Goal: Information Seeking & Learning: Learn about a topic

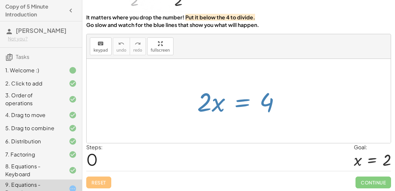
scroll to position [80, 0]
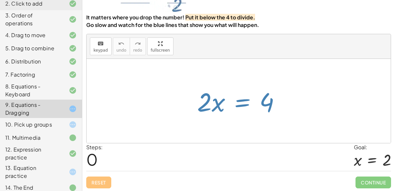
click at [57, 110] on div "9. Equations - Dragging" at bounding box center [31, 109] width 53 height 16
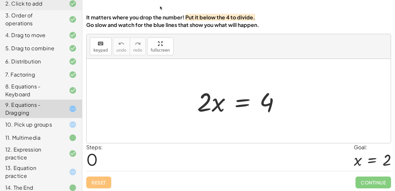
click at [240, 104] on div at bounding box center [241, 101] width 95 height 34
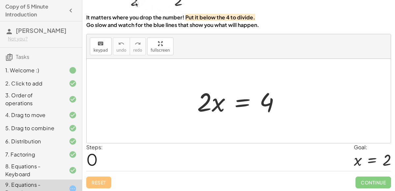
scroll to position [80, 0]
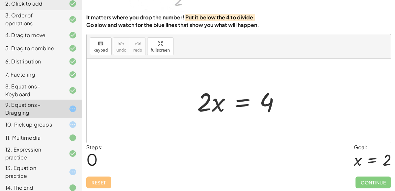
click at [245, 103] on div at bounding box center [241, 101] width 95 height 34
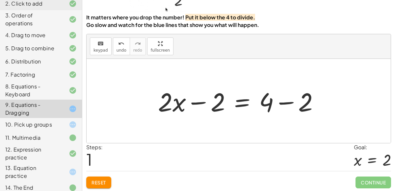
click at [288, 102] on div at bounding box center [241, 101] width 173 height 34
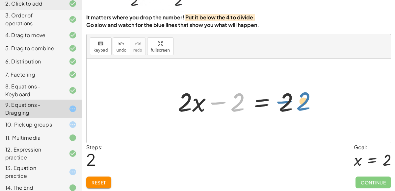
drag, startPoint x: 236, startPoint y: 103, endPoint x: 302, endPoint y: 101, distance: 65.4
click at [302, 101] on div at bounding box center [240, 101] width 133 height 34
click at [262, 101] on div at bounding box center [240, 101] width 133 height 34
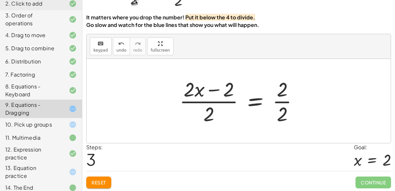
click at [279, 102] on div at bounding box center [241, 101] width 130 height 51
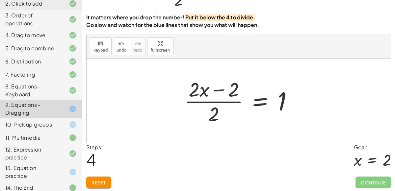
click at [214, 100] on div at bounding box center [241, 101] width 120 height 51
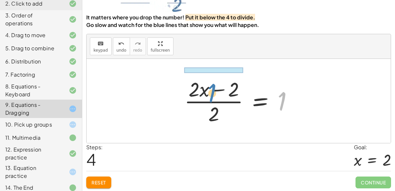
drag, startPoint x: 283, startPoint y: 103, endPoint x: 212, endPoint y: 94, distance: 70.9
click at [212, 94] on div at bounding box center [241, 101] width 120 height 51
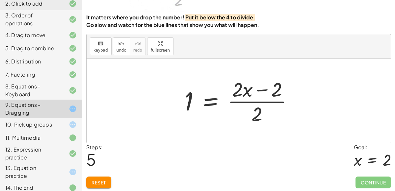
click at [103, 180] on span "Reset" at bounding box center [98, 183] width 14 height 6
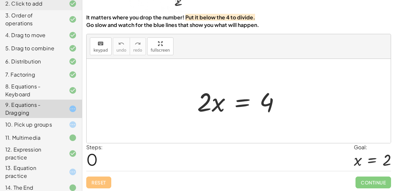
click at [238, 105] on div at bounding box center [241, 101] width 95 height 34
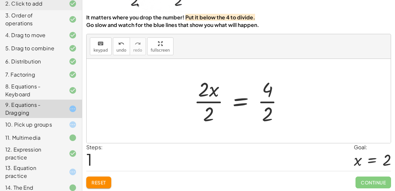
click at [265, 100] on div at bounding box center [240, 101] width 101 height 51
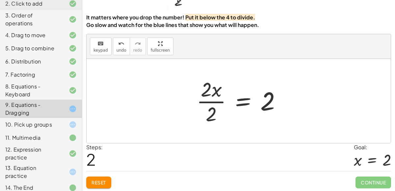
click at [212, 102] on div at bounding box center [241, 101] width 96 height 51
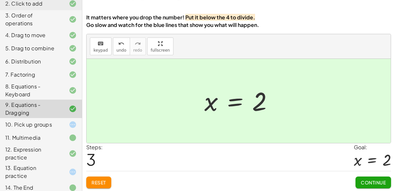
click at [369, 180] on span "Continue" at bounding box center [372, 183] width 25 height 6
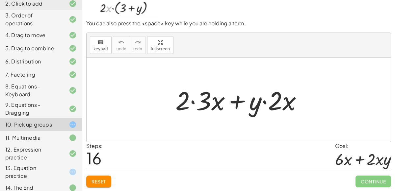
scroll to position [53, 0]
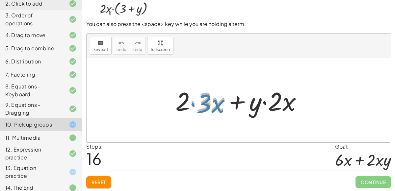
drag, startPoint x: 216, startPoint y: 101, endPoint x: 216, endPoint y: 107, distance: 6.3
click at [216, 107] on div at bounding box center [241, 101] width 138 height 34
drag, startPoint x: 217, startPoint y: 103, endPoint x: 308, endPoint y: 106, distance: 91.1
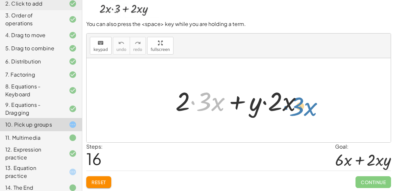
click at [308, 106] on div at bounding box center [241, 101] width 138 height 34
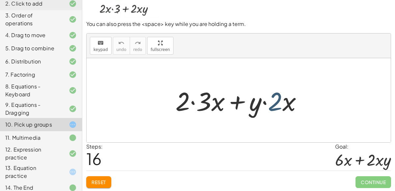
click at [277, 105] on div at bounding box center [241, 101] width 138 height 34
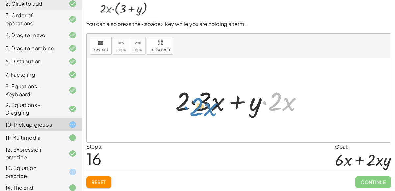
drag, startPoint x: 277, startPoint y: 105, endPoint x: 199, endPoint y: 110, distance: 78.7
click at [199, 110] on div at bounding box center [241, 101] width 138 height 34
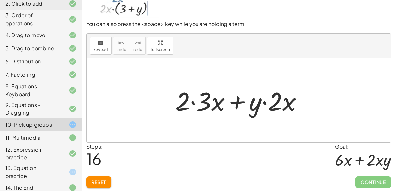
click at [191, 101] on div at bounding box center [241, 101] width 138 height 34
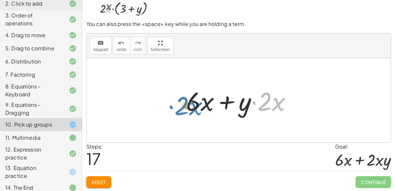
drag, startPoint x: 262, startPoint y: 106, endPoint x: 179, endPoint y: 110, distance: 82.6
click at [179, 110] on div "· 2 · x · ( + 3 + y ) · 2 · ( + · x · 3 + · x · y ) + · 2 · x · 3 + · 2 · x · y…" at bounding box center [239, 100] width 126 height 37
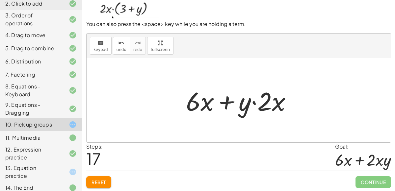
click at [223, 101] on div at bounding box center [240, 101] width 117 height 34
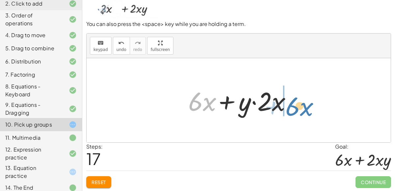
drag, startPoint x: 203, startPoint y: 105, endPoint x: 300, endPoint y: 110, distance: 97.1
click at [300, 110] on div "· 2 · x · ( + 3 + y ) · 2 · ( + · x · 3 + · x · y ) + · 2 · x · 3 + · 2 · x · y…" at bounding box center [239, 100] width 126 height 37
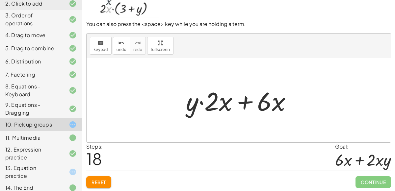
click at [245, 104] on div at bounding box center [240, 101] width 117 height 34
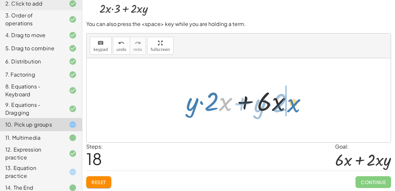
drag, startPoint x: 221, startPoint y: 101, endPoint x: 289, endPoint y: 103, distance: 67.7
click at [289, 103] on div at bounding box center [240, 101] width 117 height 34
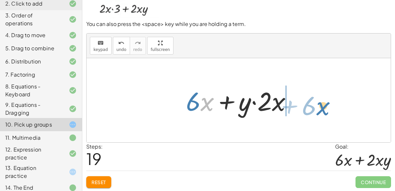
drag, startPoint x: 205, startPoint y: 102, endPoint x: 320, endPoint y: 106, distance: 114.5
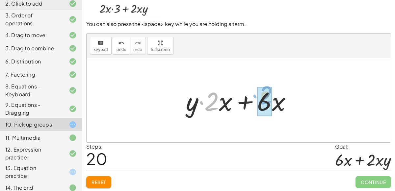
drag, startPoint x: 217, startPoint y: 104, endPoint x: 270, endPoint y: 98, distance: 53.7
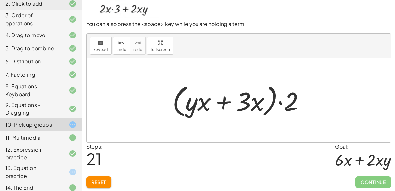
click at [199, 104] on div at bounding box center [241, 101] width 144 height 38
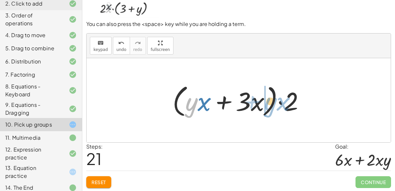
drag, startPoint x: 188, startPoint y: 106, endPoint x: 267, endPoint y: 105, distance: 78.6
click at [267, 105] on div at bounding box center [241, 101] width 144 height 38
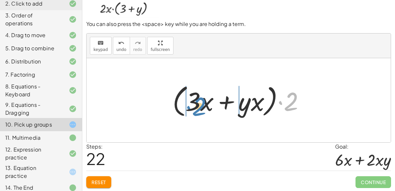
drag, startPoint x: 291, startPoint y: 101, endPoint x: 199, endPoint y: 104, distance: 91.8
click at [199, 104] on div at bounding box center [241, 101] width 144 height 38
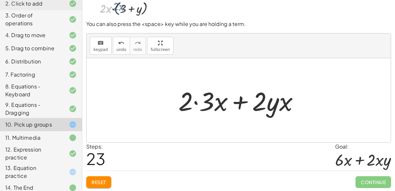
click at [196, 103] on div at bounding box center [241, 101] width 132 height 34
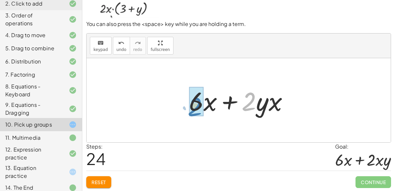
drag, startPoint x: 249, startPoint y: 104, endPoint x: 195, endPoint y: 109, distance: 54.2
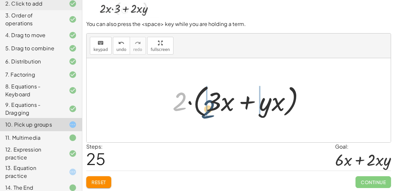
drag, startPoint x: 181, startPoint y: 95, endPoint x: 212, endPoint y: 102, distance: 31.7
click at [212, 102] on div at bounding box center [241, 101] width 144 height 38
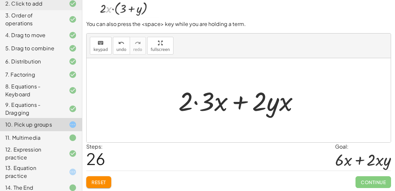
click at [99, 178] on button "Reset" at bounding box center [98, 182] width 25 height 12
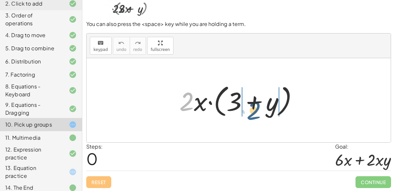
drag, startPoint x: 190, startPoint y: 98, endPoint x: 257, endPoint y: 107, distance: 67.7
click at [257, 107] on div at bounding box center [241, 101] width 130 height 38
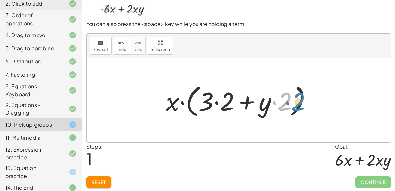
drag, startPoint x: 286, startPoint y: 93, endPoint x: 297, endPoint y: 94, distance: 11.2
click at [297, 94] on div at bounding box center [240, 101] width 157 height 38
click at [216, 104] on div at bounding box center [240, 101] width 157 height 38
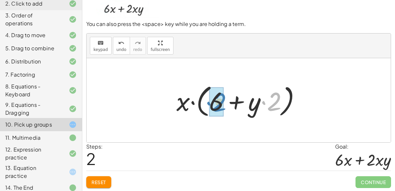
drag, startPoint x: 275, startPoint y: 101, endPoint x: 219, endPoint y: 101, distance: 55.6
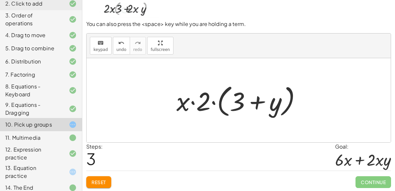
click at [213, 102] on div at bounding box center [241, 101] width 136 height 38
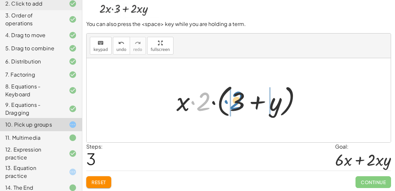
drag, startPoint x: 206, startPoint y: 100, endPoint x: 239, endPoint y: 99, distance: 33.2
click at [239, 99] on div at bounding box center [241, 101] width 136 height 38
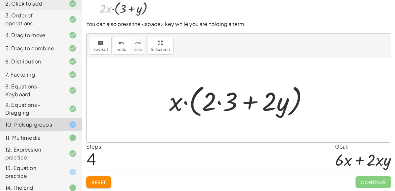
click at [218, 100] on div at bounding box center [241, 101] width 151 height 38
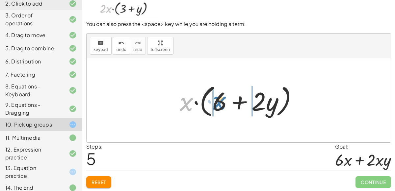
drag, startPoint x: 186, startPoint y: 103, endPoint x: 220, endPoint y: 101, distance: 33.9
click at [220, 101] on div at bounding box center [241, 101] width 130 height 38
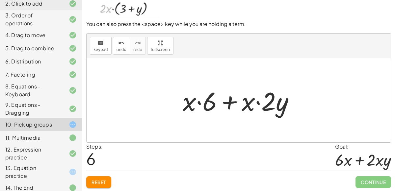
click at [199, 101] on div at bounding box center [241, 101] width 124 height 34
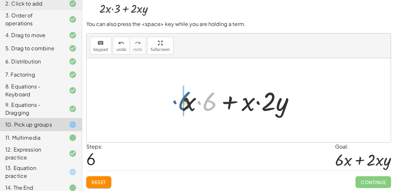
drag, startPoint x: 211, startPoint y: 101, endPoint x: 186, endPoint y: 100, distance: 24.7
click at [186, 100] on div at bounding box center [241, 101] width 124 height 34
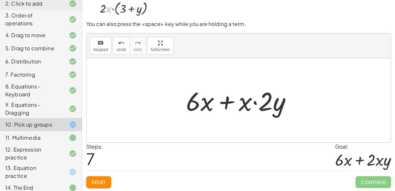
click at [254, 101] on div at bounding box center [240, 101] width 117 height 34
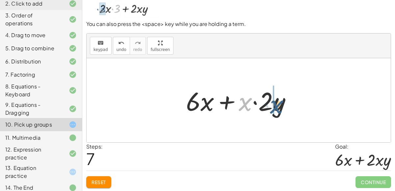
drag, startPoint x: 247, startPoint y: 102, endPoint x: 278, endPoint y: 105, distance: 31.3
click at [278, 105] on div at bounding box center [240, 101] width 117 height 34
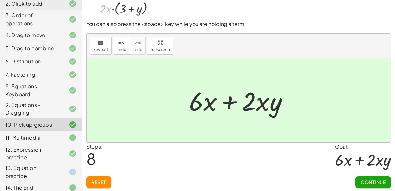
click at [377, 182] on span "Continue" at bounding box center [372, 182] width 25 height 6
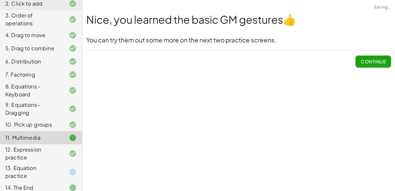
scroll to position [0, 0]
click at [73, 168] on icon at bounding box center [73, 172] width 8 height 8
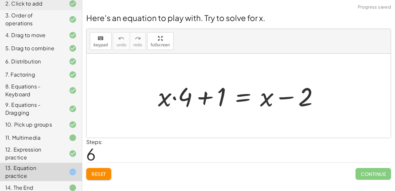
click at [93, 174] on span "Reset" at bounding box center [98, 174] width 14 height 6
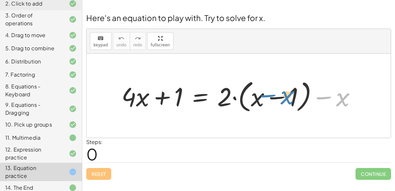
drag, startPoint x: 338, startPoint y: 98, endPoint x: 282, endPoint y: 96, distance: 55.3
click at [282, 96] on div at bounding box center [241, 96] width 246 height 38
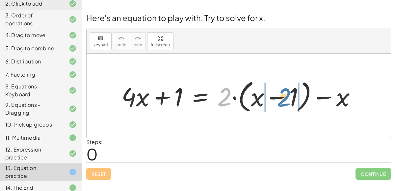
drag, startPoint x: 224, startPoint y: 97, endPoint x: 283, endPoint y: 97, distance: 59.5
click at [283, 97] on div at bounding box center [241, 96] width 246 height 38
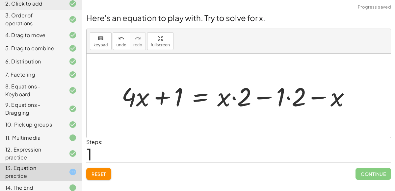
click at [287, 97] on div at bounding box center [238, 96] width 240 height 34
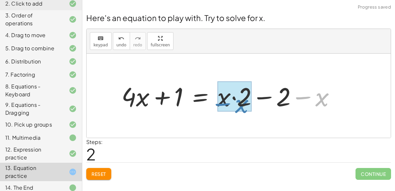
drag, startPoint x: 319, startPoint y: 96, endPoint x: 239, endPoint y: 102, distance: 80.5
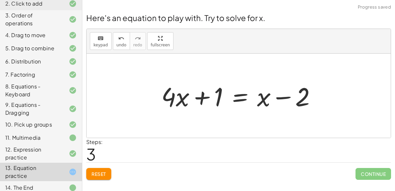
click at [238, 96] on div at bounding box center [241, 96] width 166 height 34
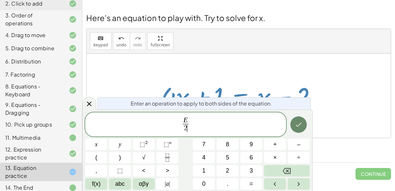
click at [299, 126] on icon "Done" at bounding box center [298, 125] width 8 height 8
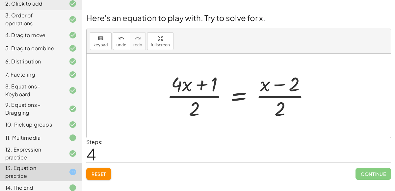
click at [289, 90] on div at bounding box center [240, 95] width 155 height 51
click at [287, 98] on div at bounding box center [240, 95] width 155 height 51
drag, startPoint x: 264, startPoint y: 86, endPoint x: 201, endPoint y: 72, distance: 65.0
click at [201, 72] on div at bounding box center [240, 95] width 155 height 51
click at [177, 87] on div at bounding box center [240, 95] width 155 height 51
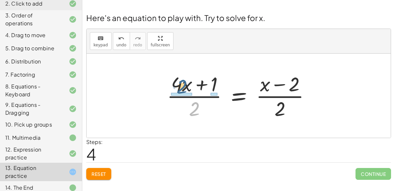
drag, startPoint x: 196, startPoint y: 105, endPoint x: 184, endPoint y: 80, distance: 27.6
click at [184, 80] on div at bounding box center [240, 95] width 155 height 51
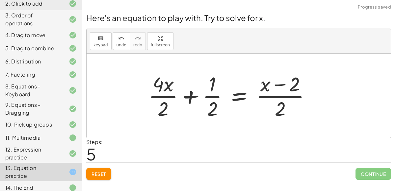
click at [163, 89] on div at bounding box center [232, 95] width 174 height 51
click at [164, 109] on div at bounding box center [232, 95] width 174 height 51
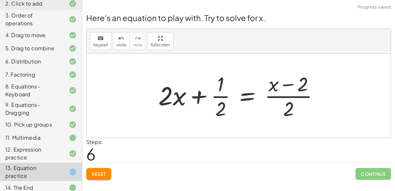
click at [218, 96] on div at bounding box center [241, 95] width 172 height 51
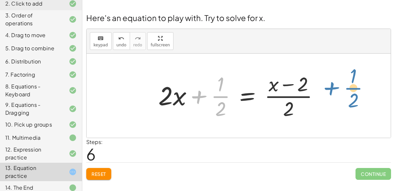
drag, startPoint x: 221, startPoint y: 97, endPoint x: 353, endPoint y: 89, distance: 132.8
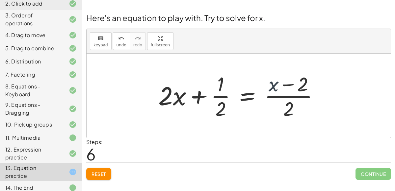
click at [276, 85] on div at bounding box center [241, 95] width 172 height 51
drag, startPoint x: 290, startPoint y: 105, endPoint x: 294, endPoint y: 76, distance: 28.9
click at [294, 76] on div at bounding box center [241, 95] width 172 height 51
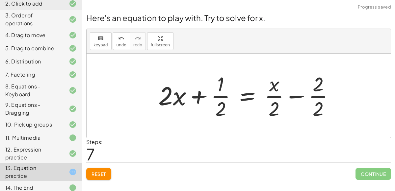
click at [317, 96] on div at bounding box center [248, 95] width 187 height 51
click at [274, 96] on div at bounding box center [243, 95] width 177 height 51
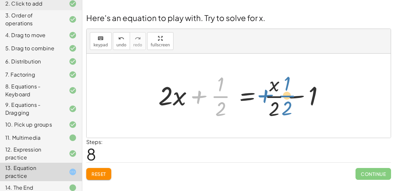
drag, startPoint x: 222, startPoint y: 94, endPoint x: 289, endPoint y: 94, distance: 66.4
click at [289, 94] on div at bounding box center [243, 95] width 177 height 51
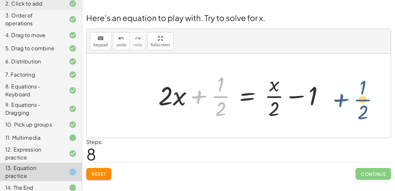
drag, startPoint x: 220, startPoint y: 97, endPoint x: 367, endPoint y: 99, distance: 147.0
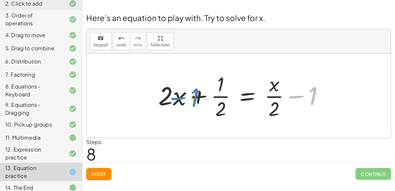
drag, startPoint x: 311, startPoint y: 98, endPoint x: 194, endPoint y: 99, distance: 117.0
click at [194, 99] on div at bounding box center [243, 95] width 177 height 51
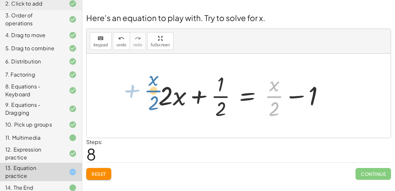
drag, startPoint x: 276, startPoint y: 95, endPoint x: 155, endPoint y: 89, distance: 120.5
click at [155, 89] on div at bounding box center [243, 95] width 177 height 51
click at [99, 170] on button "Reset" at bounding box center [98, 174] width 25 height 12
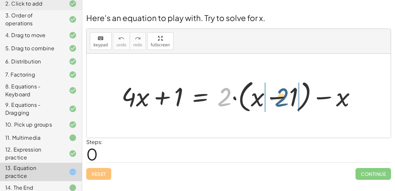
drag, startPoint x: 222, startPoint y: 103, endPoint x: 280, endPoint y: 103, distance: 57.5
click at [280, 103] on div at bounding box center [241, 96] width 246 height 38
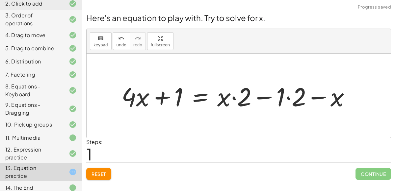
click at [288, 97] on div at bounding box center [238, 96] width 240 height 34
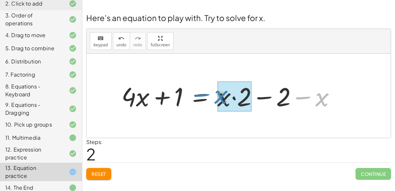
drag, startPoint x: 322, startPoint y: 101, endPoint x: 221, endPoint y: 98, distance: 101.0
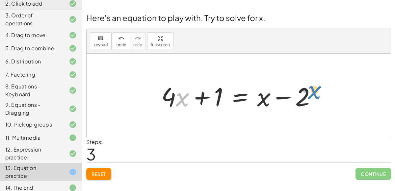
drag, startPoint x: 177, startPoint y: 100, endPoint x: 307, endPoint y: 92, distance: 131.1
click at [307, 92] on div at bounding box center [241, 96] width 166 height 34
drag, startPoint x: 261, startPoint y: 100, endPoint x: 182, endPoint y: 102, distance: 79.3
click at [182, 102] on div at bounding box center [241, 96] width 166 height 34
drag, startPoint x: 218, startPoint y: 98, endPoint x: 313, endPoint y: 102, distance: 94.4
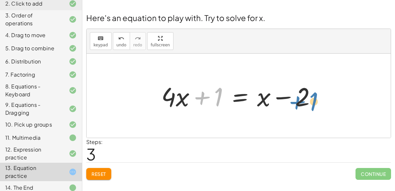
click at [313, 102] on div at bounding box center [241, 96] width 166 height 34
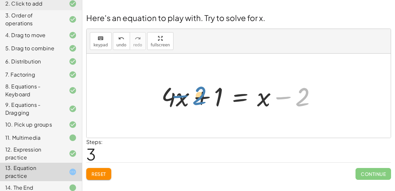
drag, startPoint x: 302, startPoint y: 100, endPoint x: 201, endPoint y: 99, distance: 101.9
click at [201, 99] on div at bounding box center [241, 96] width 166 height 34
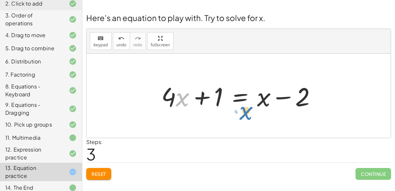
drag, startPoint x: 182, startPoint y: 103, endPoint x: 244, endPoint y: 117, distance: 63.3
click at [244, 117] on div "+ · 4 · x + 1 = + · 2 · ( + x − 1 ) − x + · 4 · x + 1 = + · x · 2 − · 1 · 2 − x…" at bounding box center [238, 96] width 304 height 84
click at [243, 96] on div at bounding box center [241, 96] width 166 height 34
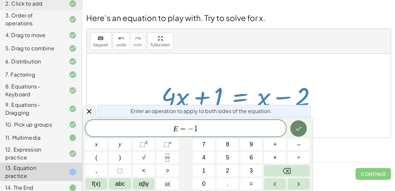
click at [299, 128] on icon "Done" at bounding box center [298, 129] width 8 height 8
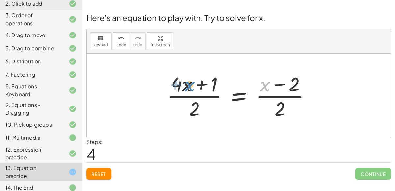
drag, startPoint x: 264, startPoint y: 82, endPoint x: 189, endPoint y: 82, distance: 75.6
click at [189, 82] on div at bounding box center [240, 95] width 155 height 51
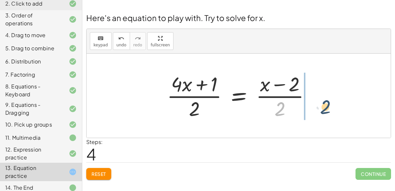
drag, startPoint x: 280, startPoint y: 107, endPoint x: 326, endPoint y: 105, distance: 45.8
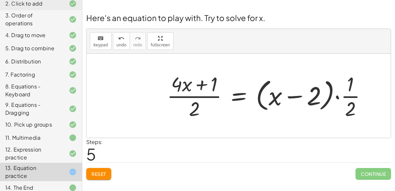
click at [337, 96] on div at bounding box center [268, 95] width 211 height 51
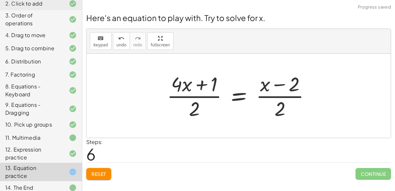
click at [279, 86] on div at bounding box center [240, 95] width 155 height 51
drag, startPoint x: 265, startPoint y: 87, endPoint x: 192, endPoint y: 86, distance: 72.3
click at [192, 86] on div at bounding box center [240, 95] width 155 height 51
drag, startPoint x: 193, startPoint y: 103, endPoint x: 235, endPoint y: 101, distance: 42.1
click at [235, 101] on div at bounding box center [240, 95] width 155 height 51
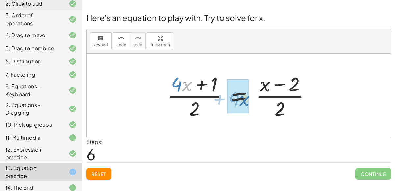
drag, startPoint x: 184, startPoint y: 84, endPoint x: 240, endPoint y: 99, distance: 57.7
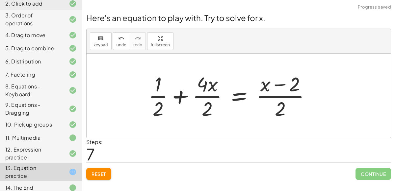
click at [160, 97] on div at bounding box center [232, 95] width 174 height 51
click at [160, 96] on div at bounding box center [232, 95] width 174 height 51
click at [206, 96] on div at bounding box center [232, 95] width 174 height 51
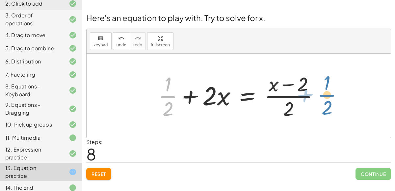
drag, startPoint x: 167, startPoint y: 94, endPoint x: 325, endPoint y: 93, distance: 158.5
click at [325, 93] on div at bounding box center [241, 95] width 172 height 51
drag, startPoint x: 295, startPoint y: 97, endPoint x: 174, endPoint y: 94, distance: 121.0
click at [174, 94] on div at bounding box center [241, 95] width 172 height 51
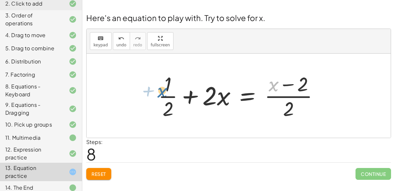
drag, startPoint x: 274, startPoint y: 87, endPoint x: 162, endPoint y: 94, distance: 112.3
click at [162, 94] on div at bounding box center [241, 95] width 172 height 51
drag, startPoint x: 273, startPoint y: 87, endPoint x: 218, endPoint y: 104, distance: 58.2
click at [218, 104] on div at bounding box center [241, 95] width 172 height 51
click at [95, 171] on span "Reset" at bounding box center [98, 174] width 14 height 6
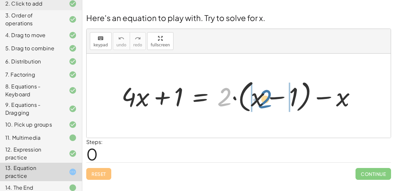
drag, startPoint x: 227, startPoint y: 94, endPoint x: 272, endPoint y: 96, distance: 45.1
click at [272, 96] on div at bounding box center [241, 96] width 246 height 38
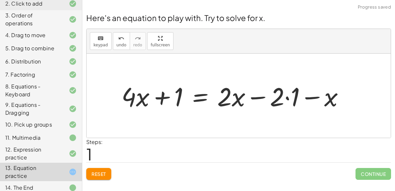
click at [286, 97] on div at bounding box center [235, 96] width 234 height 34
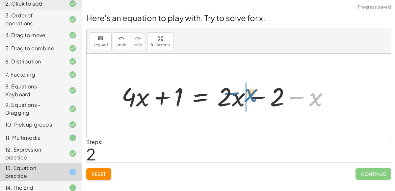
drag, startPoint x: 312, startPoint y: 96, endPoint x: 245, endPoint y: 93, distance: 66.8
click at [254, 97] on div at bounding box center [227, 96] width 219 height 34
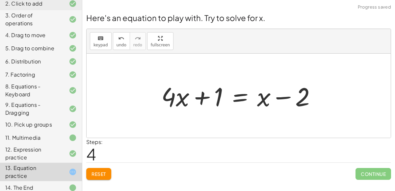
click at [199, 98] on div at bounding box center [241, 96] width 166 height 34
drag, startPoint x: 184, startPoint y: 103, endPoint x: 269, endPoint y: 99, distance: 84.2
click at [269, 99] on div at bounding box center [241, 96] width 166 height 34
drag, startPoint x: 263, startPoint y: 99, endPoint x: 187, endPoint y: 100, distance: 76.0
click at [187, 100] on div at bounding box center [241, 96] width 166 height 34
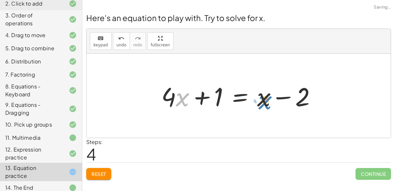
drag, startPoint x: 178, startPoint y: 99, endPoint x: 259, endPoint y: 99, distance: 81.5
click at [259, 99] on div at bounding box center [241, 96] width 166 height 34
drag, startPoint x: 171, startPoint y: 93, endPoint x: 180, endPoint y: 95, distance: 9.5
click at [180, 95] on div at bounding box center [241, 96] width 166 height 34
drag, startPoint x: 156, startPoint y: 87, endPoint x: 185, endPoint y: 103, distance: 32.7
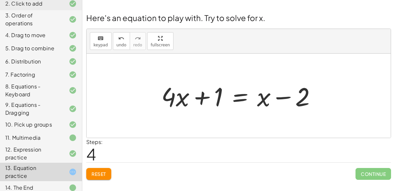
click at [185, 103] on div "+ · 4 · x + 1 = + · 2 · ( + x − 1 ) − x + · 4 · x + 1 = + · 2 · x − · 2 · 1 − x…" at bounding box center [238, 95] width 175 height 37
click at [179, 99] on div at bounding box center [241, 96] width 166 height 34
click at [231, 99] on div at bounding box center [241, 96] width 166 height 34
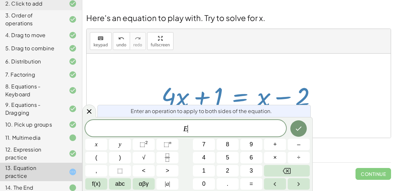
click at [386, 128] on div at bounding box center [238, 96] width 304 height 84
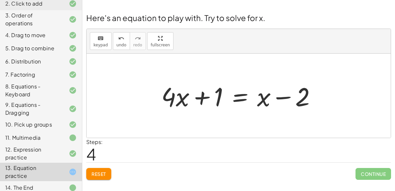
click at [103, 169] on button "Reset" at bounding box center [98, 174] width 25 height 12
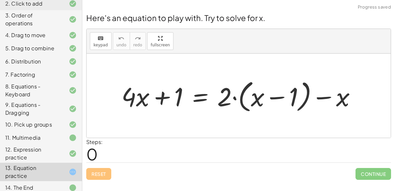
click at [234, 97] on div at bounding box center [241, 96] width 246 height 38
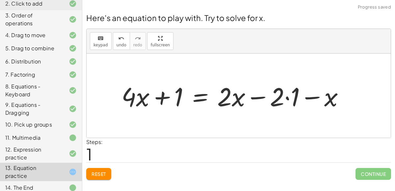
click at [287, 97] on div at bounding box center [235, 96] width 234 height 34
click at [294, 96] on div at bounding box center [227, 96] width 219 height 34
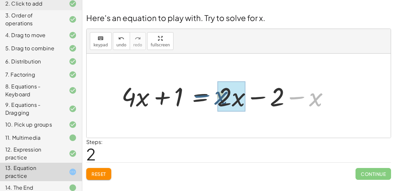
drag, startPoint x: 294, startPoint y: 96, endPoint x: 200, endPoint y: 94, distance: 94.4
click at [200, 94] on div at bounding box center [227, 96] width 219 height 34
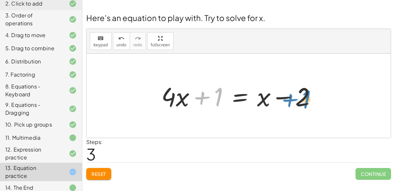
drag, startPoint x: 205, startPoint y: 96, endPoint x: 293, endPoint y: 98, distance: 87.8
click at [293, 98] on div at bounding box center [241, 96] width 166 height 34
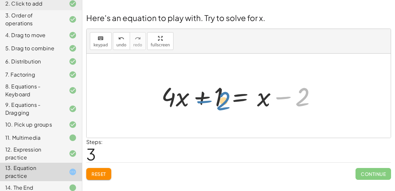
drag, startPoint x: 302, startPoint y: 99, endPoint x: 228, endPoint y: 103, distance: 74.4
click at [228, 103] on div at bounding box center [241, 96] width 166 height 34
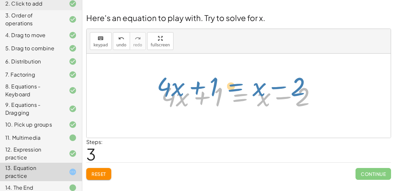
drag, startPoint x: 239, startPoint y: 96, endPoint x: 233, endPoint y: 89, distance: 9.1
click at [233, 89] on div at bounding box center [241, 96] width 166 height 34
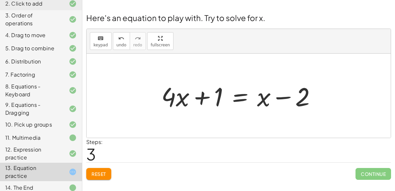
click at [260, 101] on div at bounding box center [241, 96] width 166 height 34
click at [282, 98] on div at bounding box center [241, 96] width 166 height 34
click at [200, 98] on div at bounding box center [241, 96] width 166 height 34
click at [238, 102] on div at bounding box center [241, 96] width 166 height 34
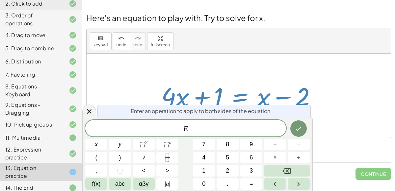
click at [215, 60] on div at bounding box center [238, 96] width 304 height 84
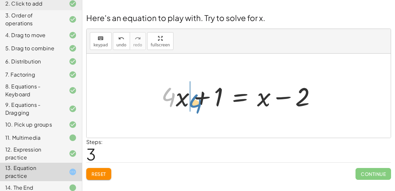
drag, startPoint x: 168, startPoint y: 96, endPoint x: 196, endPoint y: 103, distance: 28.5
click at [196, 103] on div at bounding box center [241, 96] width 166 height 34
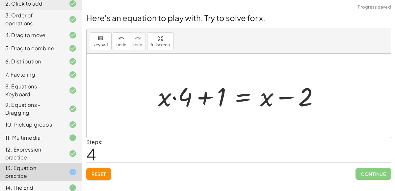
click at [171, 100] on div at bounding box center [241, 96] width 173 height 34
drag, startPoint x: 183, startPoint y: 98, endPoint x: 156, endPoint y: 99, distance: 27.0
click at [156, 99] on div at bounding box center [241, 96] width 173 height 34
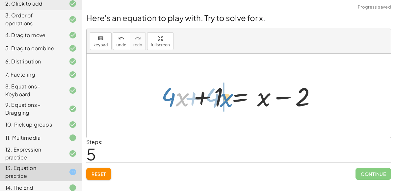
drag, startPoint x: 180, startPoint y: 96, endPoint x: 224, endPoint y: 96, distance: 44.4
click at [224, 96] on div at bounding box center [241, 96] width 166 height 34
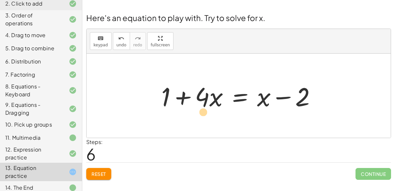
drag, startPoint x: 203, startPoint y: 97, endPoint x: 204, endPoint y: 112, distance: 14.5
click at [204, 112] on div at bounding box center [241, 96] width 166 height 34
click at [104, 177] on button "Reset" at bounding box center [98, 174] width 25 height 12
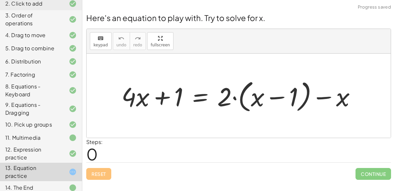
click at [203, 102] on div at bounding box center [241, 96] width 246 height 38
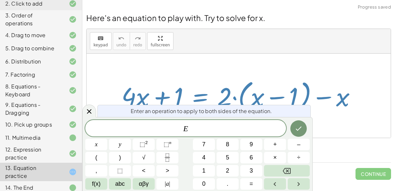
click at [252, 80] on div at bounding box center [241, 96] width 246 height 38
click at [300, 125] on icon "Done" at bounding box center [298, 129] width 8 height 8
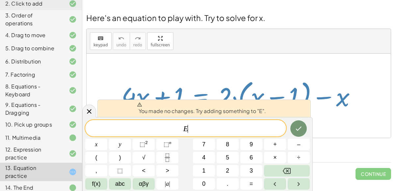
click at [369, 133] on div at bounding box center [238, 96] width 304 height 84
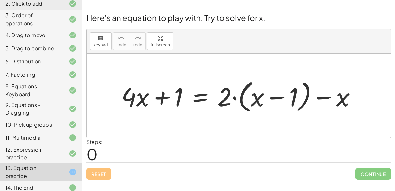
click at [235, 97] on div at bounding box center [241, 96] width 246 height 38
drag, startPoint x: 226, startPoint y: 94, endPoint x: 272, endPoint y: 96, distance: 46.4
click at [272, 96] on div at bounding box center [241, 96] width 246 height 38
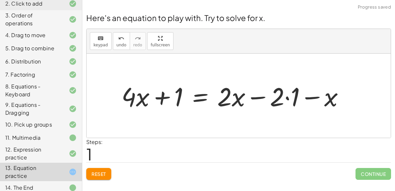
click at [312, 99] on div at bounding box center [235, 96] width 234 height 34
drag, startPoint x: 312, startPoint y: 99, endPoint x: 233, endPoint y: 99, distance: 78.6
click at [233, 99] on div at bounding box center [235, 96] width 234 height 34
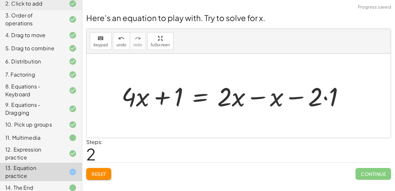
click at [325, 97] on div at bounding box center [235, 96] width 234 height 34
click at [257, 98] on div at bounding box center [227, 96] width 219 height 34
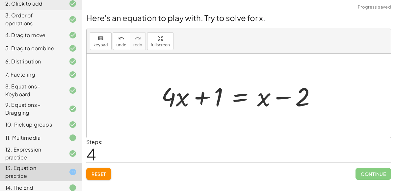
click at [204, 100] on div at bounding box center [241, 96] width 166 height 34
click at [238, 98] on div at bounding box center [241, 96] width 166 height 34
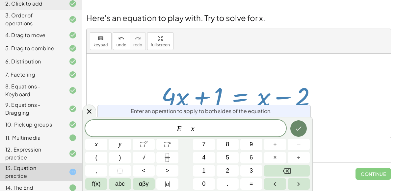
click at [298, 128] on icon "Done" at bounding box center [298, 129] width 8 height 8
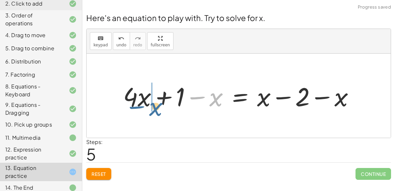
drag, startPoint x: 212, startPoint y: 98, endPoint x: 151, endPoint y: 107, distance: 61.1
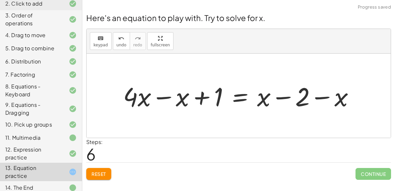
click at [161, 97] on div at bounding box center [241, 96] width 243 height 34
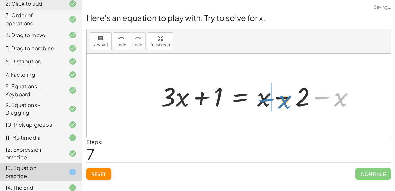
drag, startPoint x: 345, startPoint y: 96, endPoint x: 288, endPoint y: 98, distance: 56.3
click at [288, 98] on div at bounding box center [259, 96] width 205 height 34
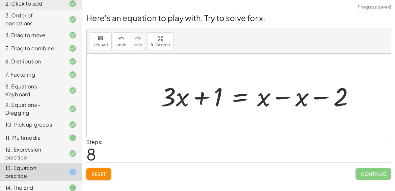
click at [279, 97] on div at bounding box center [259, 96] width 205 height 34
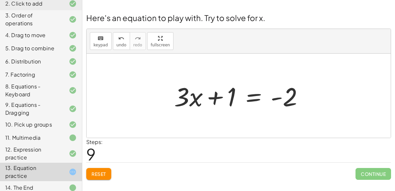
click at [249, 96] on div at bounding box center [241, 96] width 141 height 34
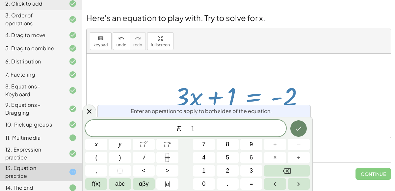
click at [302, 125] on icon "Done" at bounding box center [298, 129] width 8 height 8
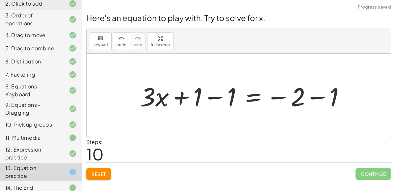
click at [211, 95] on div at bounding box center [245, 96] width 216 height 34
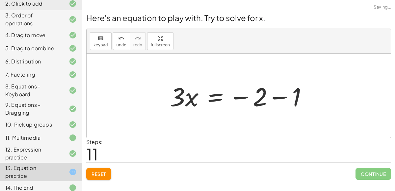
click at [312, 98] on div at bounding box center [240, 96] width 149 height 34
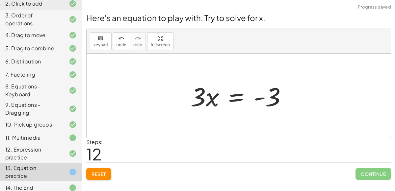
click at [231, 97] on div at bounding box center [241, 96] width 108 height 34
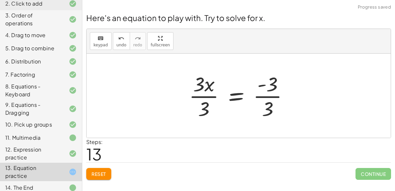
click at [241, 94] on div at bounding box center [240, 95] width 111 height 51
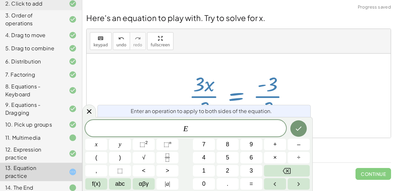
click at [313, 111] on div at bounding box center [238, 96] width 304 height 84
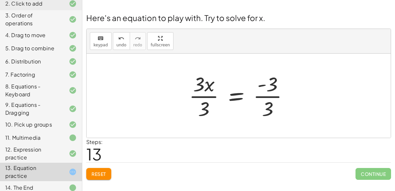
click at [266, 95] on div at bounding box center [240, 95] width 111 height 51
click at [208, 94] on div at bounding box center [236, 95] width 103 height 51
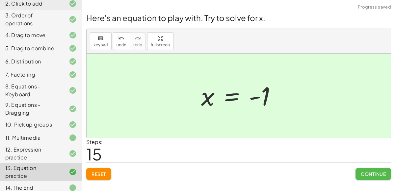
click at [368, 168] on button "Continue" at bounding box center [373, 174] width 36 height 12
